Goal: Task Accomplishment & Management: Complete application form

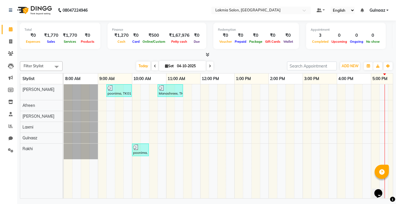
drag, startPoint x: 279, startPoint y: 67, endPoint x: 274, endPoint y: 86, distance: 19.9
click at [279, 67] on div "Today Sat 04-10-2025" at bounding box center [174, 66] width 219 height 9
click at [263, 132] on div "poonima, TK01, 09:15 AM-10:00 AM, U-cut / U-Straight(M)-550 Manashreee, TK02, 1…" at bounding box center [286, 141] width 444 height 114
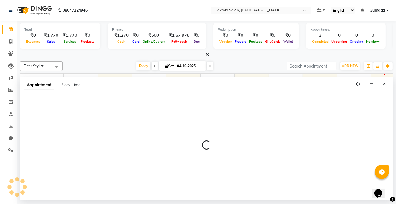
select select "81278"
select select "tentative"
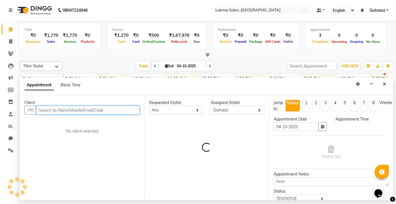
select select "825"
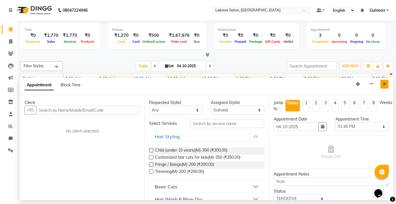
click at [385, 83] on icon "Close" at bounding box center [384, 84] width 3 height 4
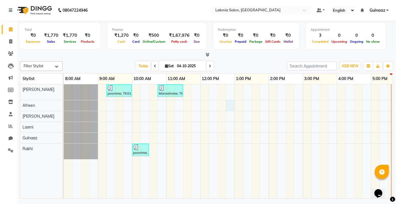
click at [234, 108] on div "poonima, TK01, 09:15 AM-10:00 AM, U-cut / U-Straight(M)-550 Manashreee, TK02, 1…" at bounding box center [286, 141] width 444 height 114
select select "79311"
select select "765"
select select "tentative"
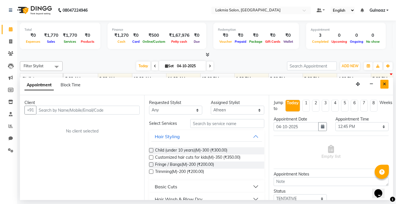
click at [384, 84] on icon "Close" at bounding box center [384, 84] width 3 height 4
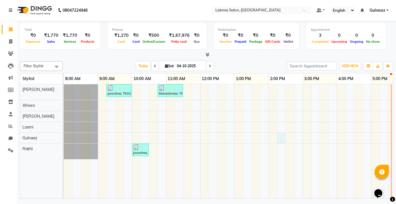
click at [282, 139] on div "poonima, TK01, 09:15 AM-10:00 AM, U-cut / U-Straight(M)-550 Manashreee, TK02, 1…" at bounding box center [286, 141] width 444 height 114
select select "81278"
select select "855"
select select "tentative"
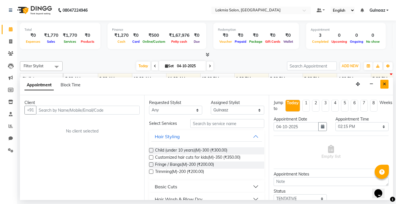
click at [386, 84] on icon "Close" at bounding box center [384, 84] width 3 height 4
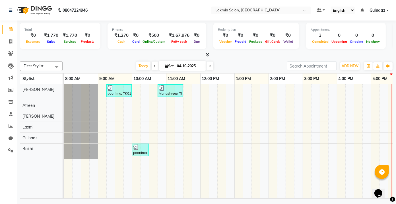
click at [238, 118] on div "poonima, TK01, 09:15 AM-10:00 AM, U-cut / U-Straight(M)-550 Manashreee, TK02, 1…" at bounding box center [286, 141] width 444 height 114
select select "79312"
select select "tentative"
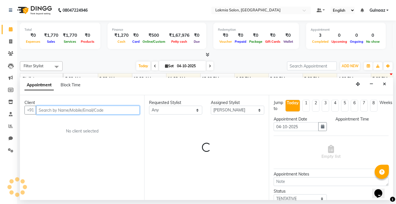
select select "780"
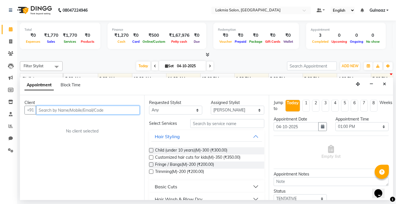
click at [120, 111] on input "text" at bounding box center [88, 110] width 104 height 9
click at [121, 111] on input "text" at bounding box center [88, 110] width 104 height 9
click at [387, 86] on button "Close" at bounding box center [384, 84] width 8 height 9
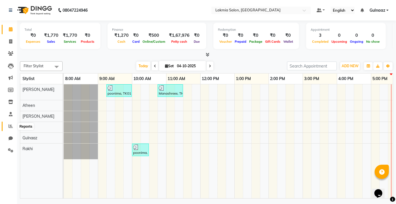
click at [10, 127] on icon at bounding box center [11, 126] width 4 height 4
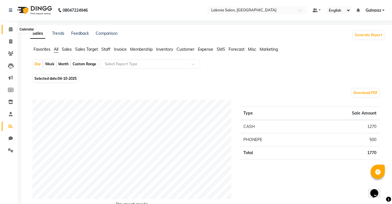
click at [11, 32] on span at bounding box center [11, 29] width 10 height 7
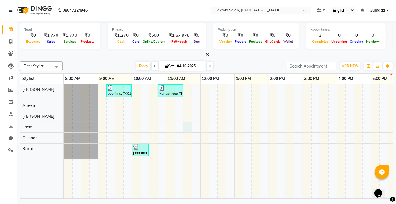
click at [188, 125] on div "poonima, TK01, 09:15 AM-10:00 AM, U-cut / U-Straight(M)-550 Manashreee, TK02, 1…" at bounding box center [286, 141] width 444 height 114
select select "79313"
select select "690"
select select "tentative"
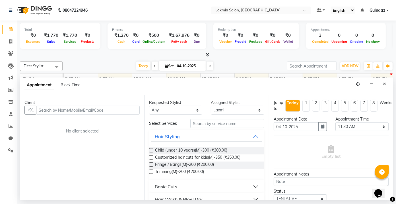
click at [108, 110] on input "text" at bounding box center [88, 110] width 104 height 9
click at [108, 111] on input "text" at bounding box center [88, 110] width 104 height 9
click at [112, 111] on input "text" at bounding box center [88, 110] width 104 height 9
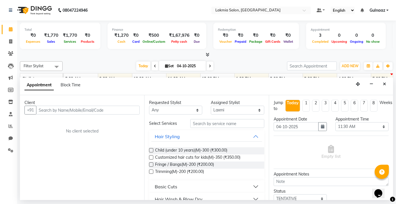
click at [112, 111] on input "text" at bounding box center [88, 110] width 104 height 9
click at [115, 110] on input "text" at bounding box center [88, 110] width 104 height 9
click at [385, 86] on icon "Close" at bounding box center [384, 84] width 3 height 4
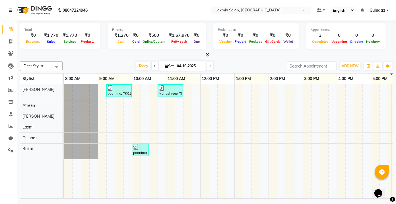
click at [241, 104] on div "poonima, TK01, 09:15 AM-10:00 AM, U-cut / U-Straight(M)-550 Manashreee, TK02, 1…" at bounding box center [286, 141] width 444 height 114
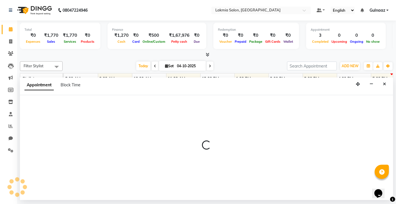
select select "79311"
select select "780"
select select "tentative"
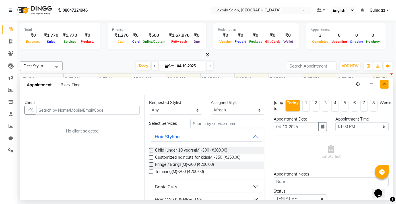
click at [385, 84] on icon "Close" at bounding box center [384, 84] width 3 height 4
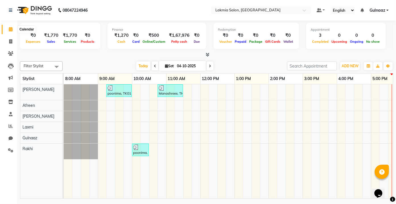
click at [12, 29] on icon at bounding box center [11, 29] width 4 height 4
click at [10, 54] on icon at bounding box center [10, 53] width 5 height 4
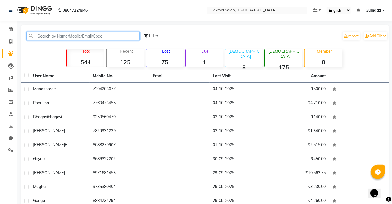
click at [106, 36] on input "text" at bounding box center [82, 36] width 113 height 9
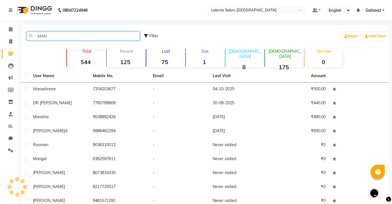
type input "MA"
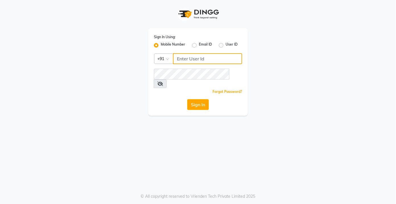
click at [217, 59] on input "Username" at bounding box center [207, 58] width 69 height 11
type input "7022418023"
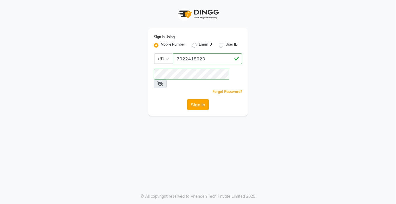
click at [199, 99] on button "Sign In" at bounding box center [198, 104] width 22 height 11
click at [201, 99] on button "Sign In" at bounding box center [198, 104] width 22 height 11
click at [199, 99] on button "Sign In" at bounding box center [198, 104] width 22 height 11
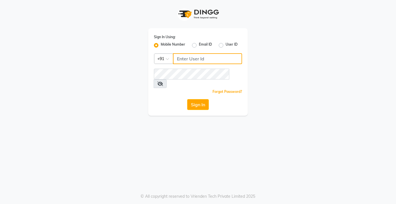
click at [213, 59] on input "Username" at bounding box center [207, 58] width 69 height 11
type input "7022410823"
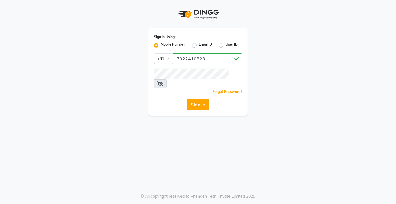
click at [197, 99] on button "Sign In" at bounding box center [198, 104] width 22 height 11
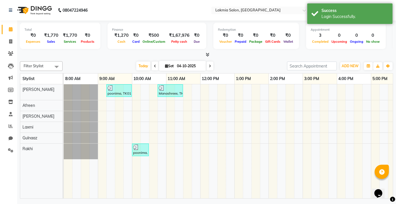
click at [214, 131] on div "poonima, TK01, 09:15 AM-10:00 AM, U-cut / U-Straight(M)-550 Manashreee, TK02, 1…" at bounding box center [286, 141] width 444 height 114
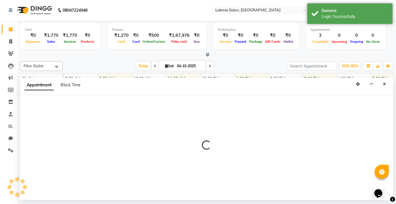
select select "79313"
select select "735"
select select "tentative"
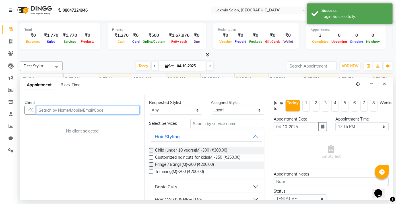
click at [112, 110] on input "text" at bounding box center [88, 110] width 104 height 9
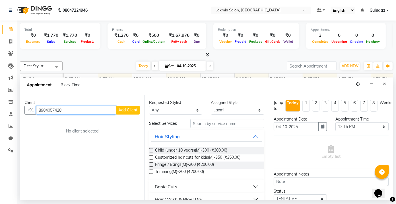
type input "8904057428"
click at [127, 111] on span "Add Client" at bounding box center [127, 109] width 19 height 5
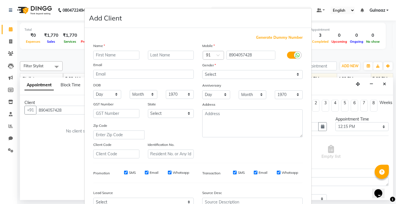
click at [127, 54] on input "text" at bounding box center [116, 55] width 46 height 9
type input "n"
type input "Namarata"
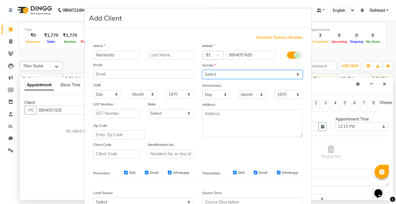
click at [298, 75] on select "Select [DEMOGRAPHIC_DATA] [DEMOGRAPHIC_DATA] Other Prefer Not To Say" at bounding box center [252, 74] width 100 height 9
select select "[DEMOGRAPHIC_DATA]"
click at [202, 70] on select "Select [DEMOGRAPHIC_DATA] [DEMOGRAPHIC_DATA] Other Prefer Not To Say" at bounding box center [252, 74] width 100 height 9
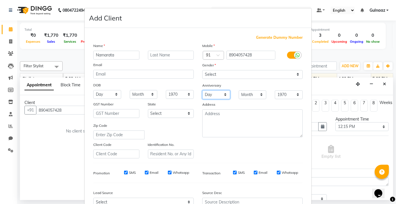
click at [223, 95] on select "Day 01 02 03 04 05 06 07 08 09 10 11 12 13 14 15 16 17 18 19 20 21 22 23 24 25 …" at bounding box center [216, 94] width 28 height 9
click at [296, 96] on select "1970 1971 1972 1973 1974 1975 1976 1977 1978 1979 1980 1981 1982 1983 1984 1985…" at bounding box center [289, 94] width 28 height 9
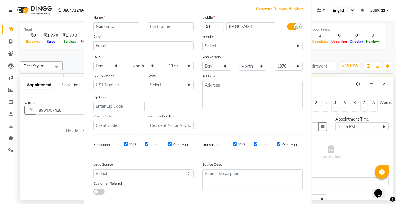
scroll to position [40, 0]
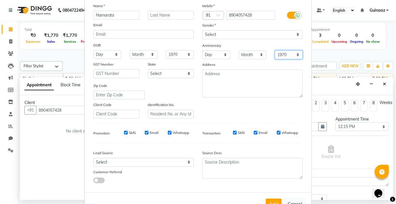
click at [296, 55] on select "1970 1971 1972 1973 1974 1975 1976 1977 1978 1979 1980 1981 1982 1983 1984 1985…" at bounding box center [289, 54] width 28 height 9
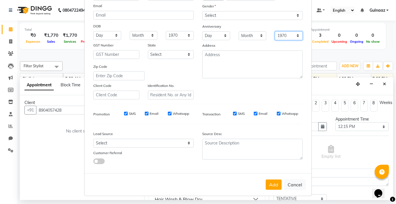
click at [295, 35] on select "1970 1971 1972 1973 1974 1975 1976 1977 1978 1979 1980 1981 1982 1983 1984 1985…" at bounding box center [289, 35] width 28 height 9
select select "2000"
click at [275, 31] on select "1970 1971 1972 1973 1974 1975 1976 1977 1978 1979 1980 1981 1982 1983 1984 1985…" at bounding box center [289, 35] width 28 height 9
click at [261, 36] on select "Month January February March April May June July August September October Novem…" at bounding box center [253, 35] width 28 height 9
select select "12"
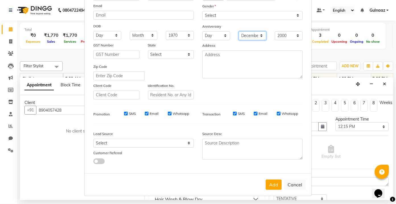
click at [239, 31] on select "Month January February March April May June July August September October Novem…" at bounding box center [253, 35] width 28 height 9
click at [224, 36] on select "Day 01 02 03 04 05 06 07 08 09 10 11 12 13 14 15 16 17 18 19 20 21 22 23 24 25 …" at bounding box center [216, 35] width 28 height 9
select select "23"
click at [202, 31] on select "Day 01 02 03 04 05 06 07 08 09 10 11 12 13 14 15 16 17 18 19 20 21 22 23 24 25 …" at bounding box center [216, 35] width 28 height 9
click at [270, 182] on button "Add" at bounding box center [274, 184] width 16 height 10
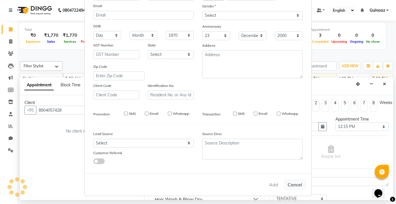
select select
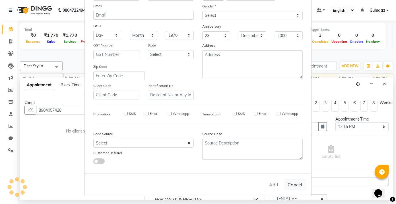
select select
checkbox input "false"
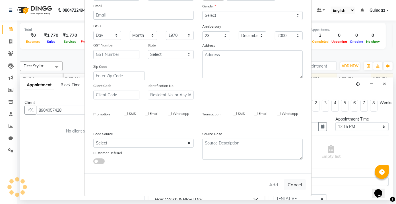
checkbox input "false"
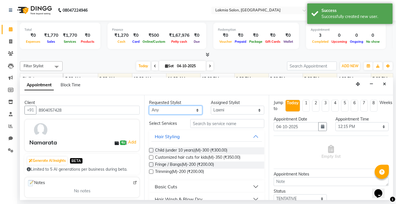
click at [198, 110] on select "Any [PERSON_NAME] [PERSON_NAME] Rakhi [PERSON_NAME]" at bounding box center [175, 110] width 53 height 9
select select "86131"
click at [149, 106] on select "Any [PERSON_NAME] [PERSON_NAME] Rakhi [PERSON_NAME]" at bounding box center [175, 110] width 53 height 9
select select "86131"
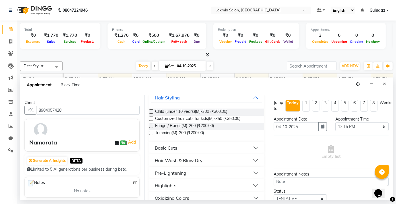
scroll to position [46, 0]
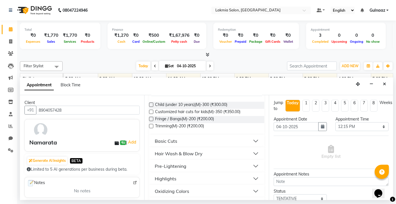
click at [251, 141] on button "Basic Cuts" at bounding box center [206, 141] width 110 height 10
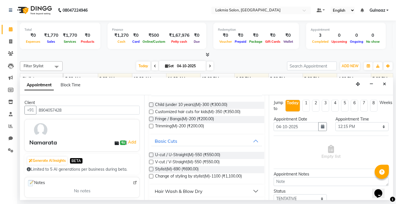
click at [150, 162] on label at bounding box center [151, 162] width 4 height 4
click at [150, 162] on input "checkbox" at bounding box center [151, 162] width 4 height 4
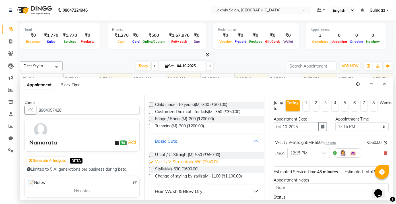
checkbox input "false"
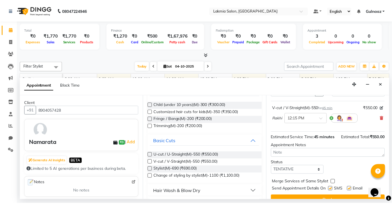
scroll to position [51, 0]
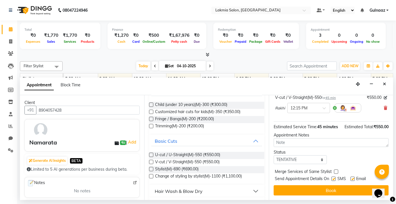
click at [337, 188] on button "Book" at bounding box center [331, 190] width 115 height 10
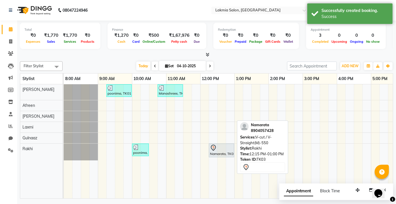
click at [222, 151] on div "Namarata, TK03, 12:15 PM-01:00 PM, V-cut / V-Straight(M)-550" at bounding box center [221, 150] width 24 height 12
select select "7"
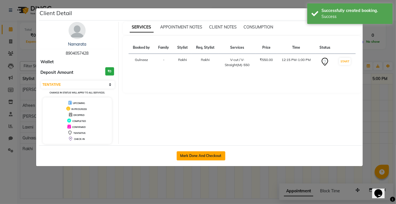
click at [218, 154] on button "Mark Done And Checkout" at bounding box center [201, 155] width 49 height 9
select select "service"
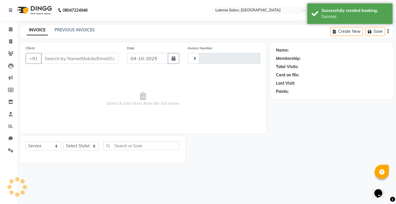
type input "0306"
select select "8235"
type input "8904057428"
select select "86131"
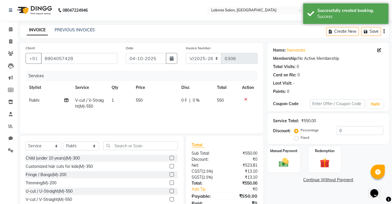
click at [146, 100] on td "550" at bounding box center [154, 103] width 45 height 19
select select "86131"
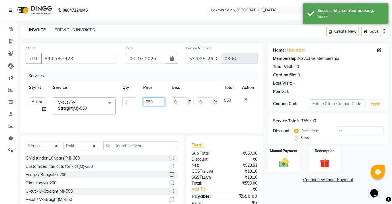
click at [154, 104] on input "550" at bounding box center [154, 101] width 22 height 9
type input "5"
type input "400"
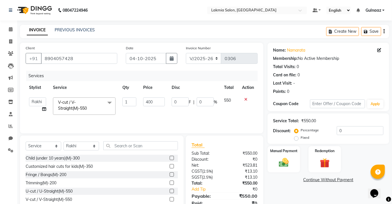
click at [216, 110] on tr "[PERSON_NAME] [PERSON_NAME] Rakhi [PERSON_NAME] V-cut / V-Straight(M)-550 x Chi…" at bounding box center [142, 106] width 232 height 24
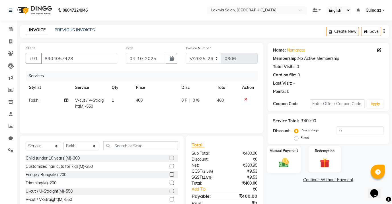
click at [286, 158] on img at bounding box center [283, 162] width 16 height 12
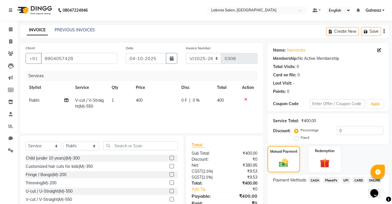
click at [315, 180] on span "CASH" at bounding box center [315, 180] width 12 height 7
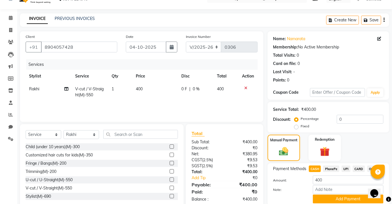
scroll to position [33, 0]
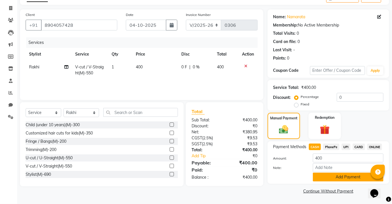
click at [323, 175] on button "Add Payment" at bounding box center [348, 176] width 71 height 9
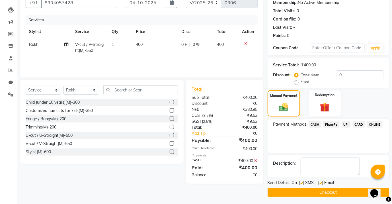
scroll to position [57, 0]
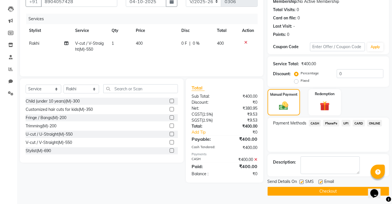
click at [320, 179] on label at bounding box center [320, 181] width 4 height 4
click at [320, 180] on input "checkbox" at bounding box center [320, 182] width 4 height 4
checkbox input "false"
click at [321, 190] on button "Checkout" at bounding box center [327, 191] width 121 height 9
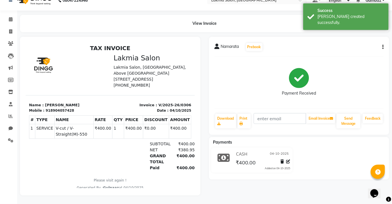
scroll to position [14, 0]
click at [9, 17] on icon at bounding box center [11, 19] width 4 height 4
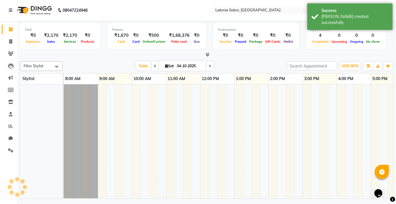
scroll to position [0, 114]
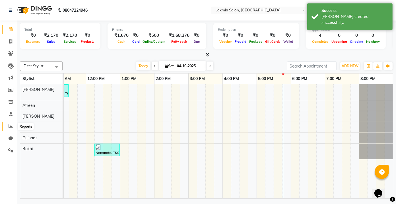
click at [11, 125] on icon at bounding box center [11, 126] width 4 height 4
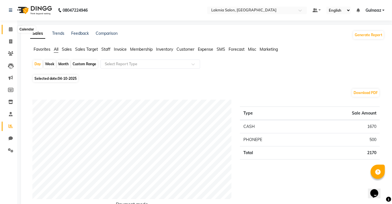
click at [12, 30] on icon at bounding box center [11, 29] width 4 height 4
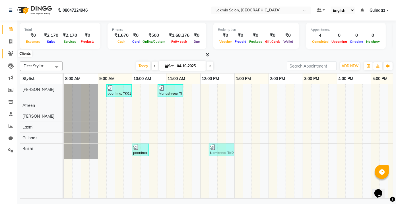
click at [11, 52] on icon at bounding box center [10, 53] width 5 height 4
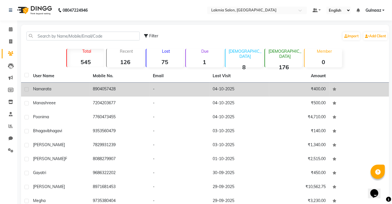
click at [140, 90] on td "8904057428" at bounding box center [120, 89] width 60 height 14
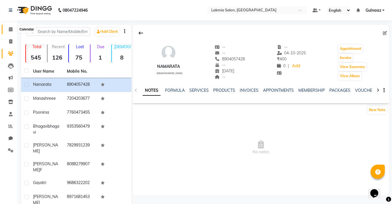
click at [13, 32] on span at bounding box center [11, 29] width 10 height 7
